Goal: Navigation & Orientation: Find specific page/section

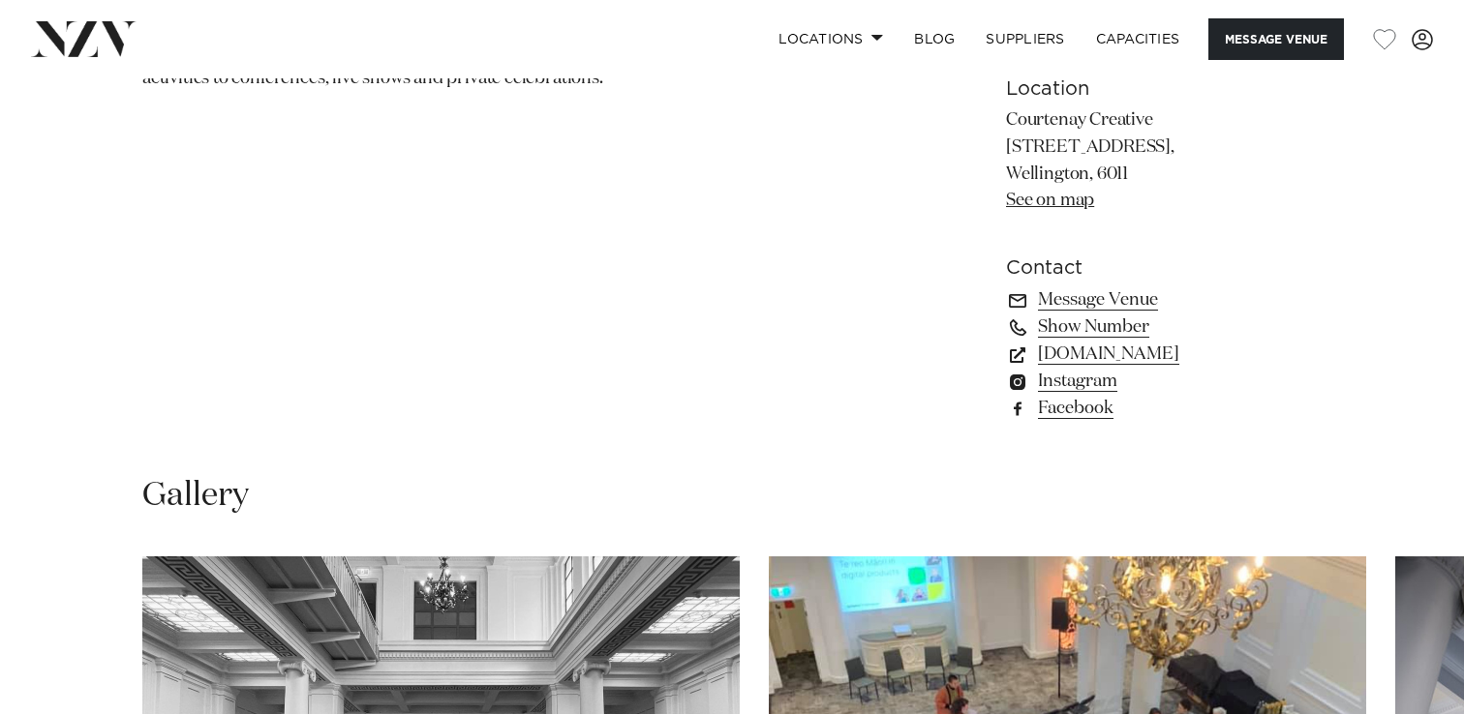
scroll to position [1317, 0]
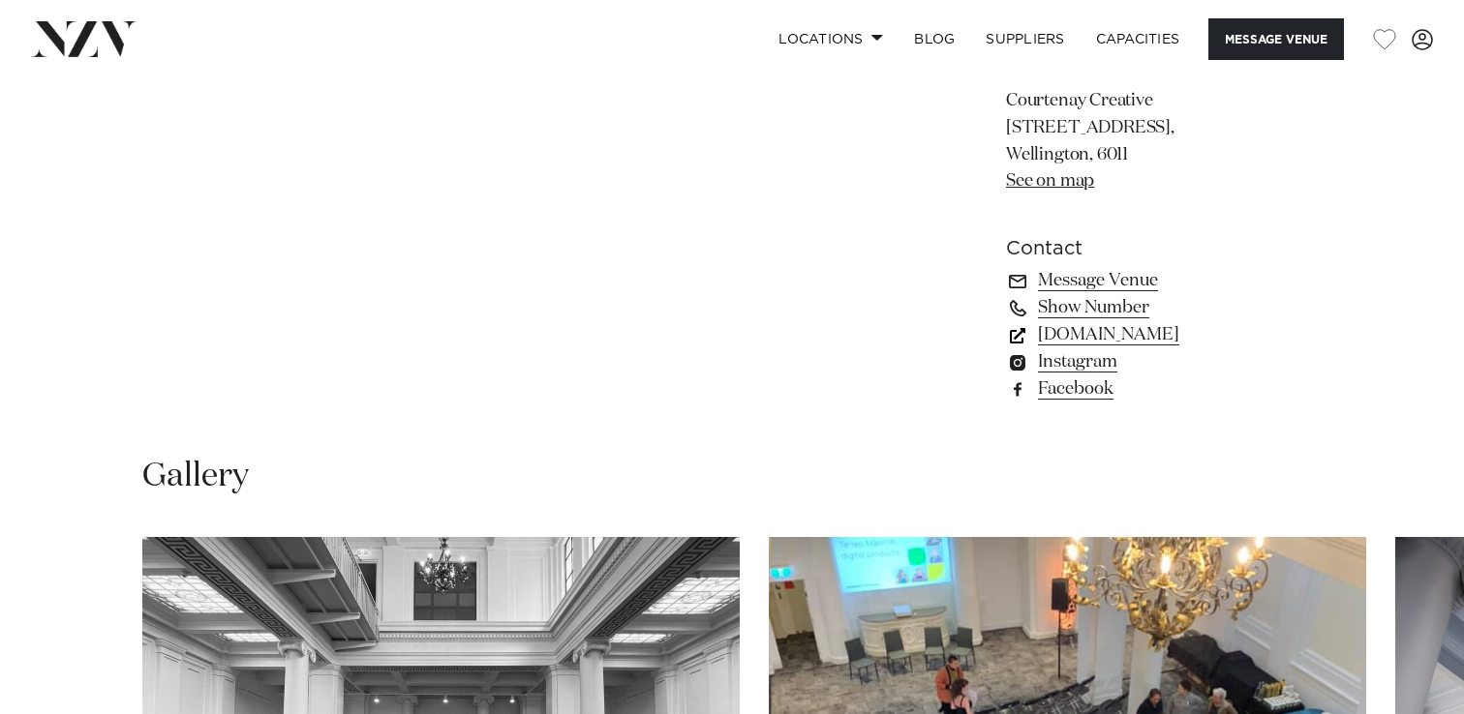
click at [1079, 340] on link "www.courtenaycreative.nz" at bounding box center [1164, 334] width 316 height 27
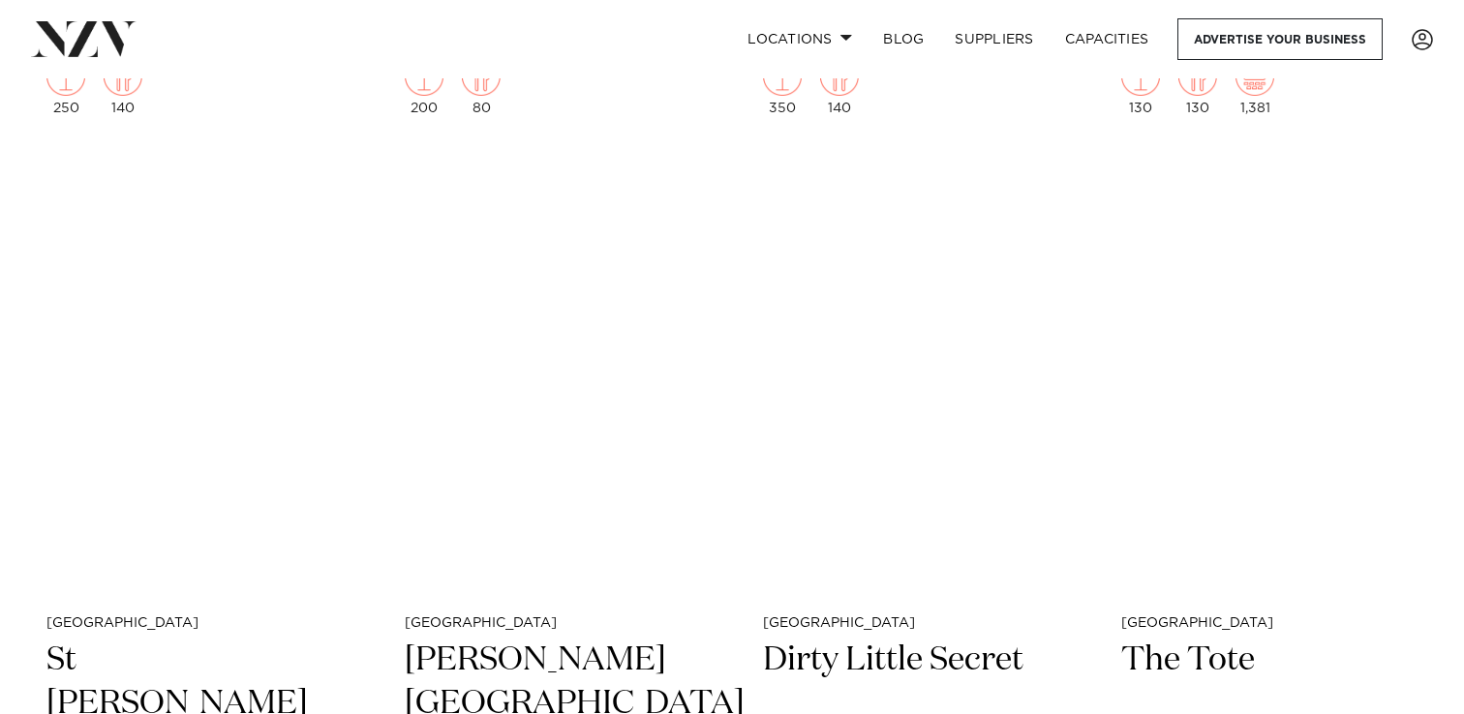
scroll to position [8405, 0]
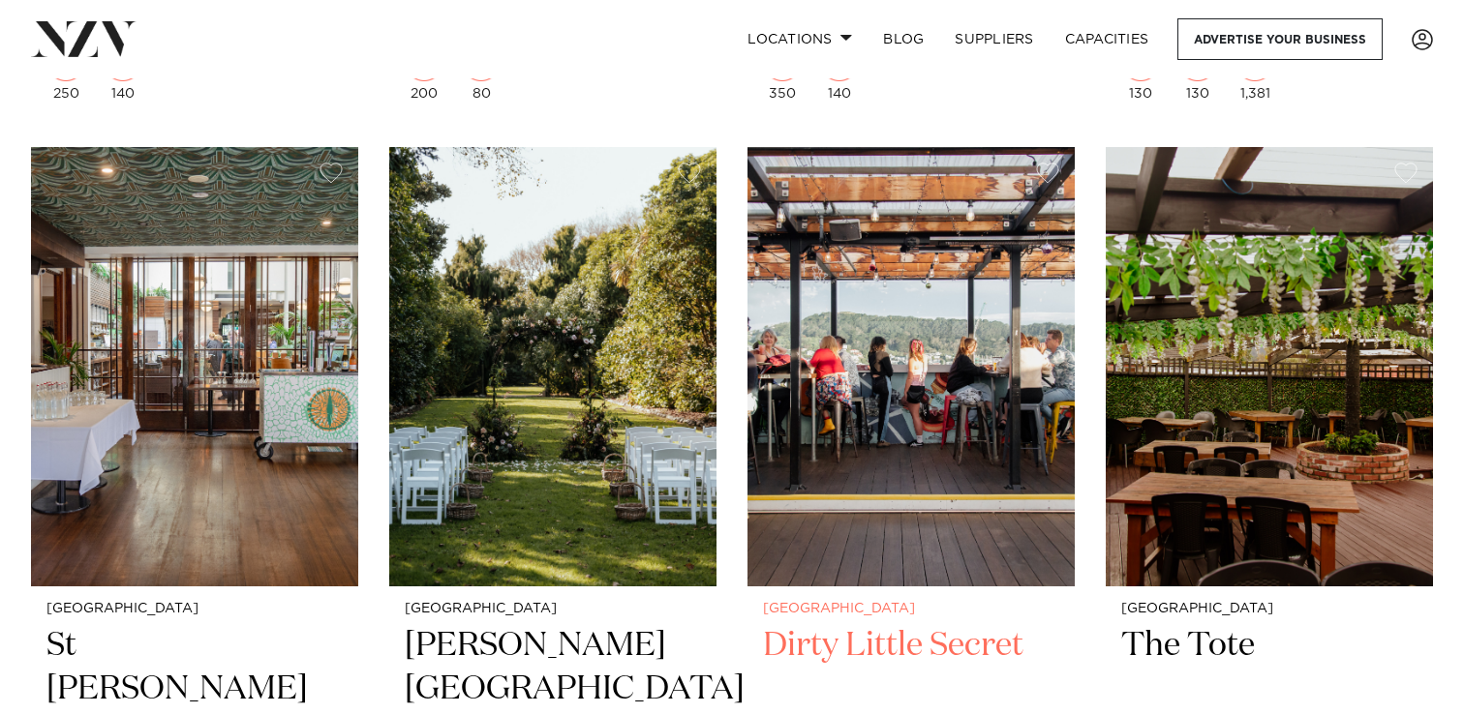
click at [857, 312] on img at bounding box center [910, 366] width 327 height 439
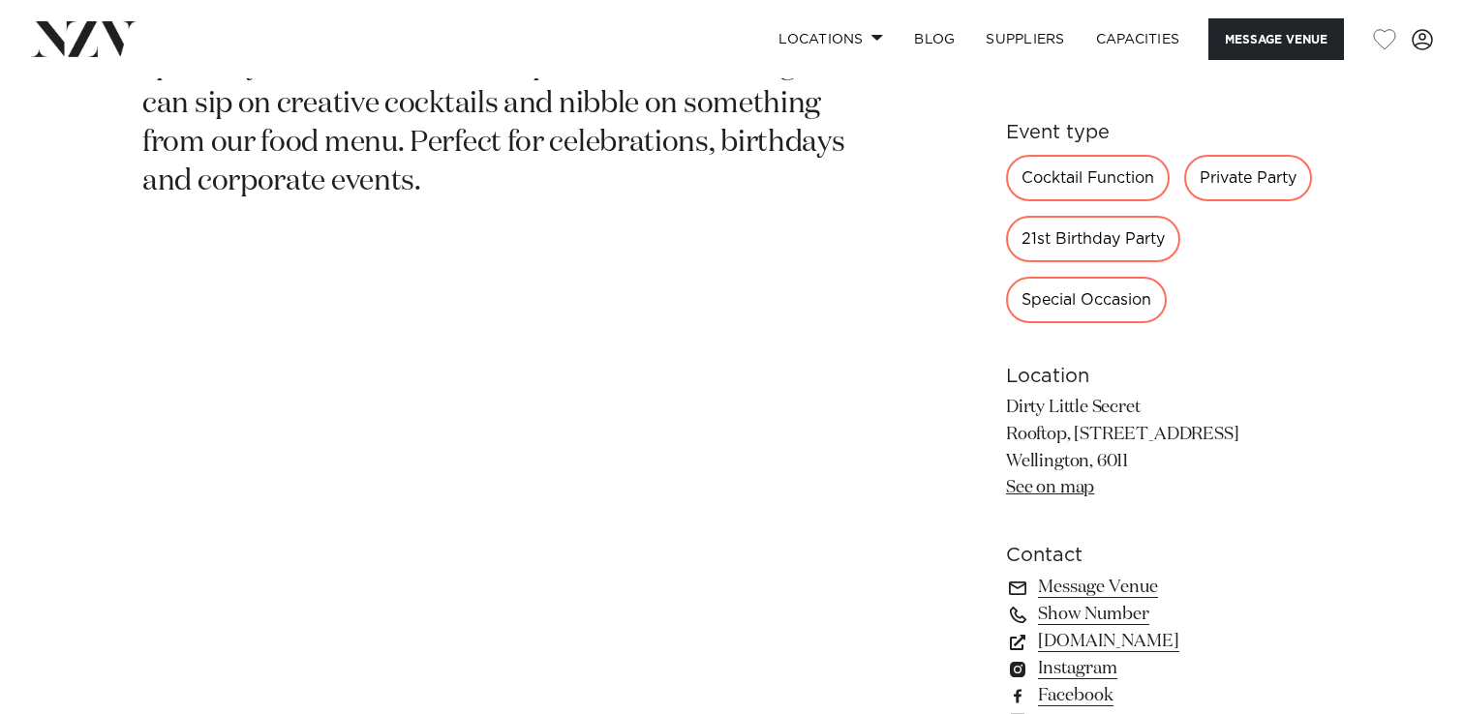
scroll to position [1072, 0]
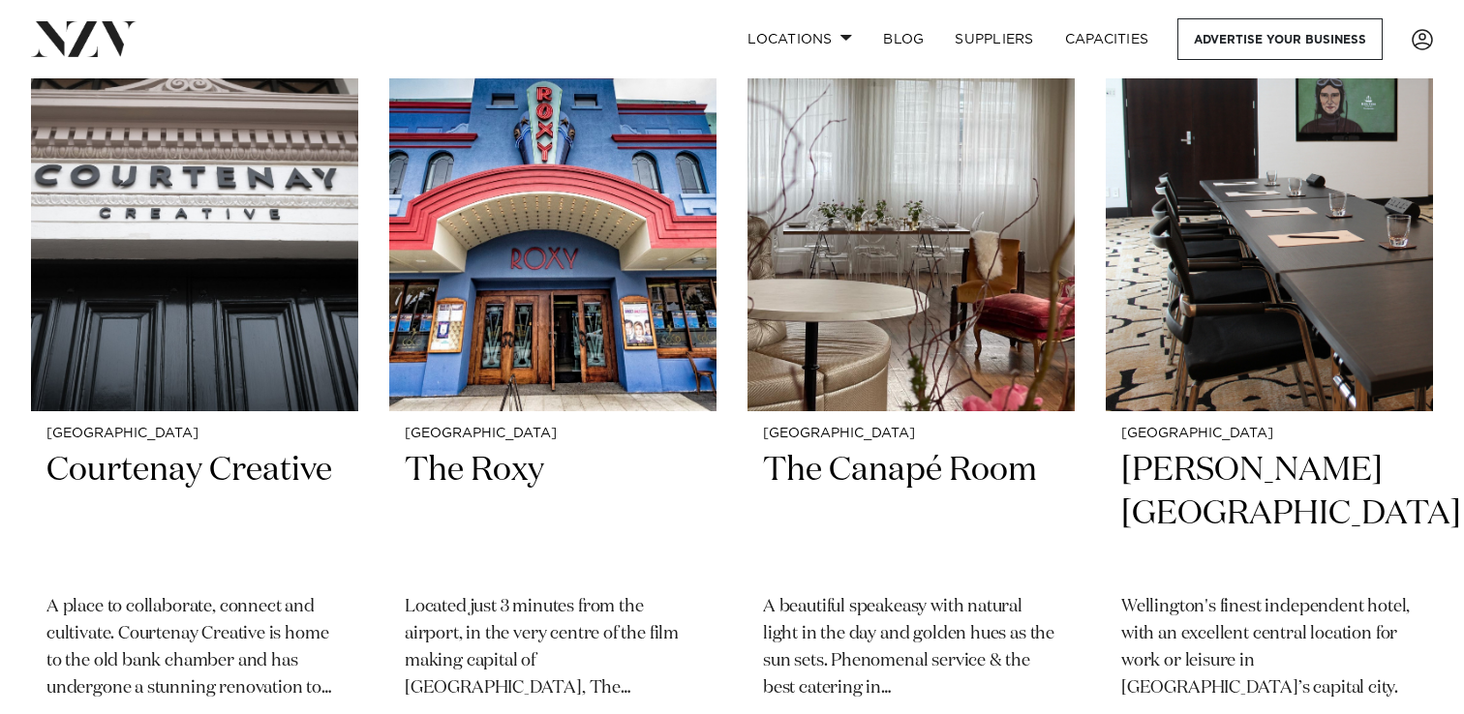
scroll to position [5948, 0]
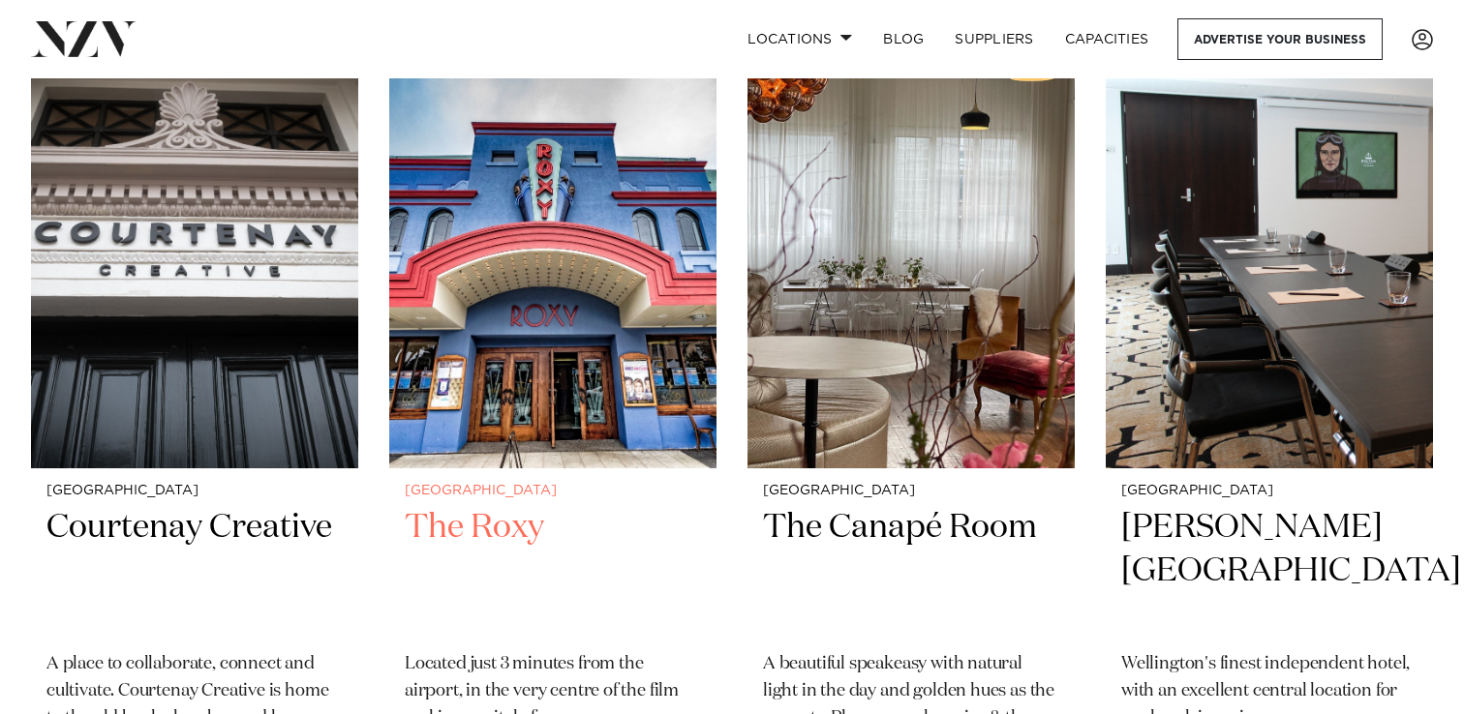
click at [562, 365] on img at bounding box center [552, 248] width 327 height 439
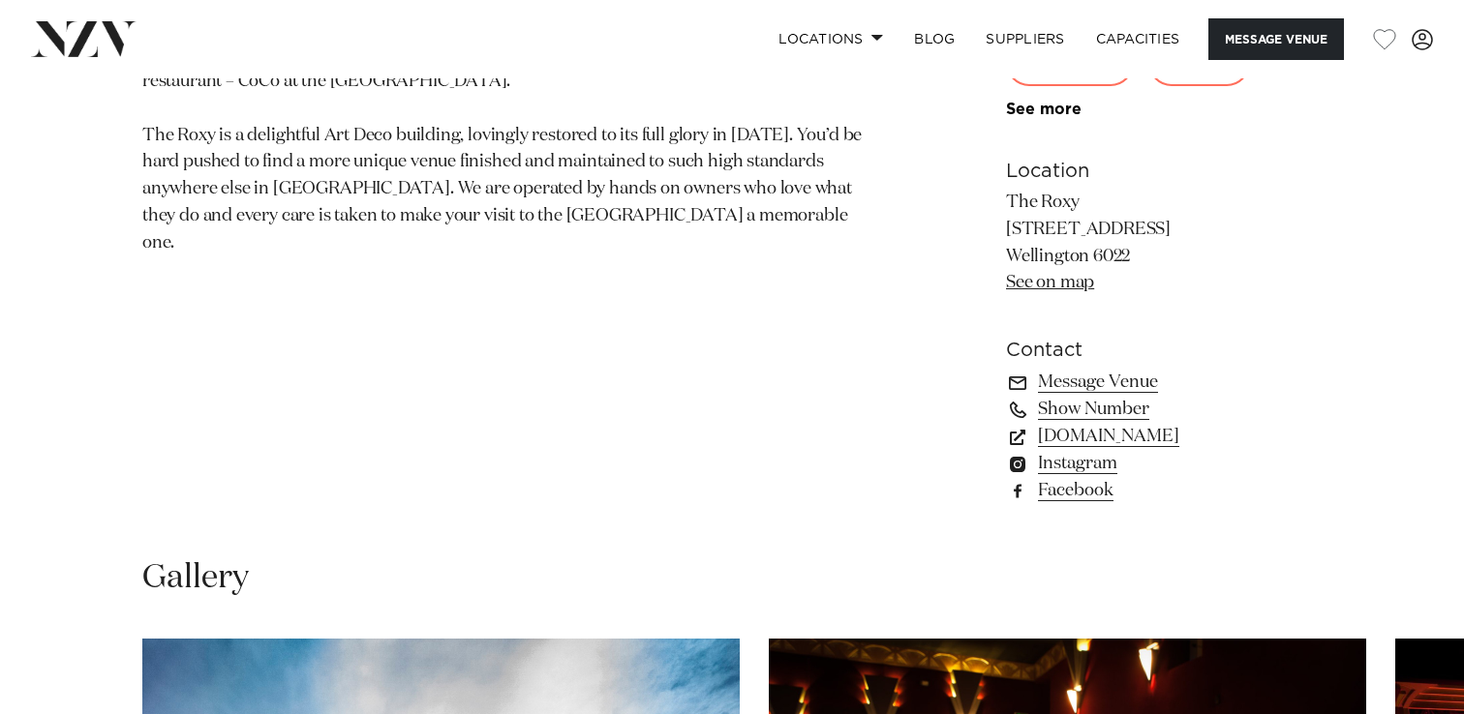
scroll to position [1248, 0]
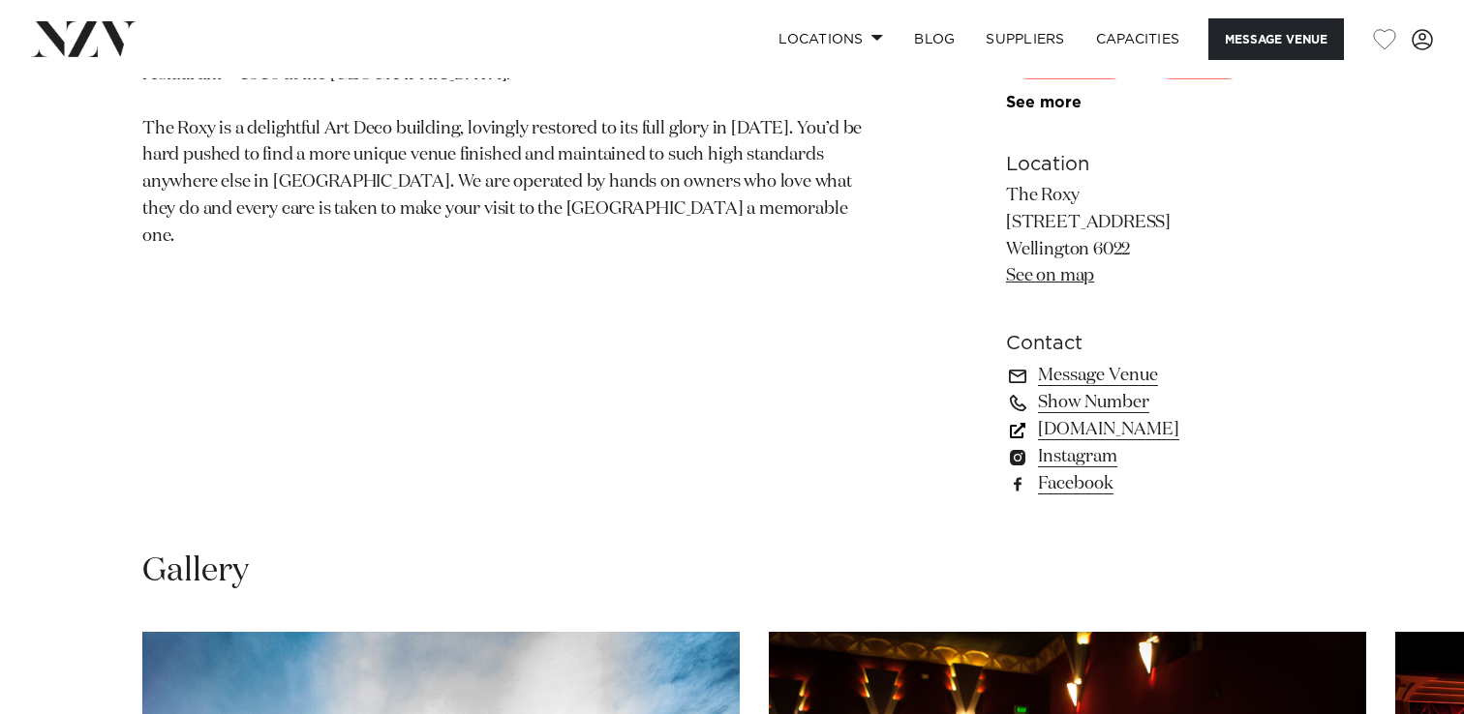
click at [1063, 442] on link "[DOMAIN_NAME]" at bounding box center [1164, 429] width 316 height 27
